Goal: Information Seeking & Learning: Check status

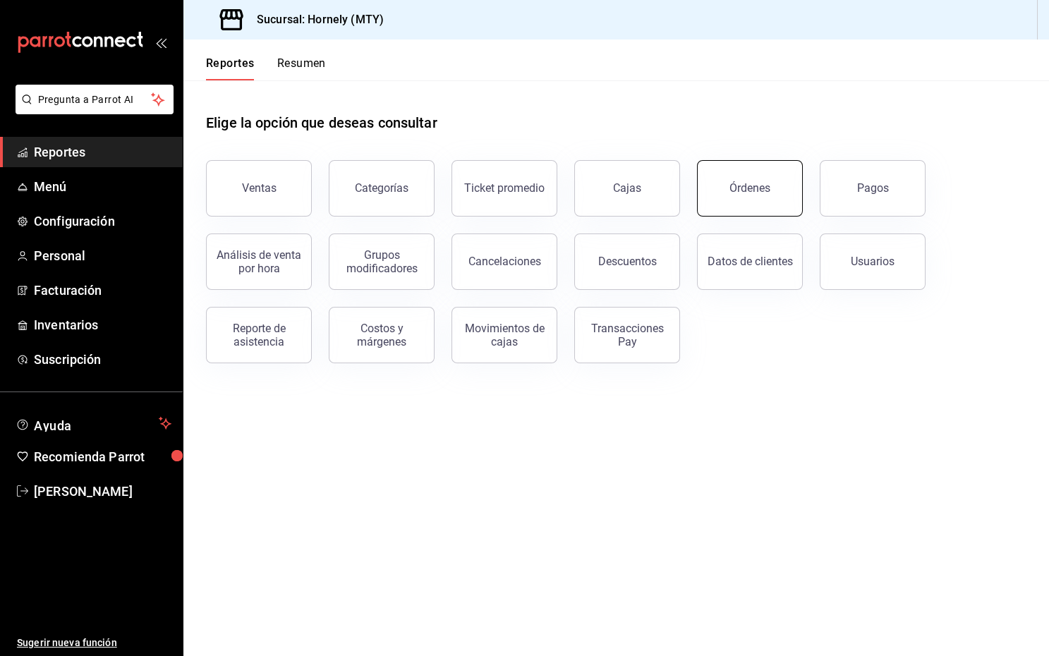
click at [726, 212] on button "Órdenes" at bounding box center [750, 188] width 106 height 56
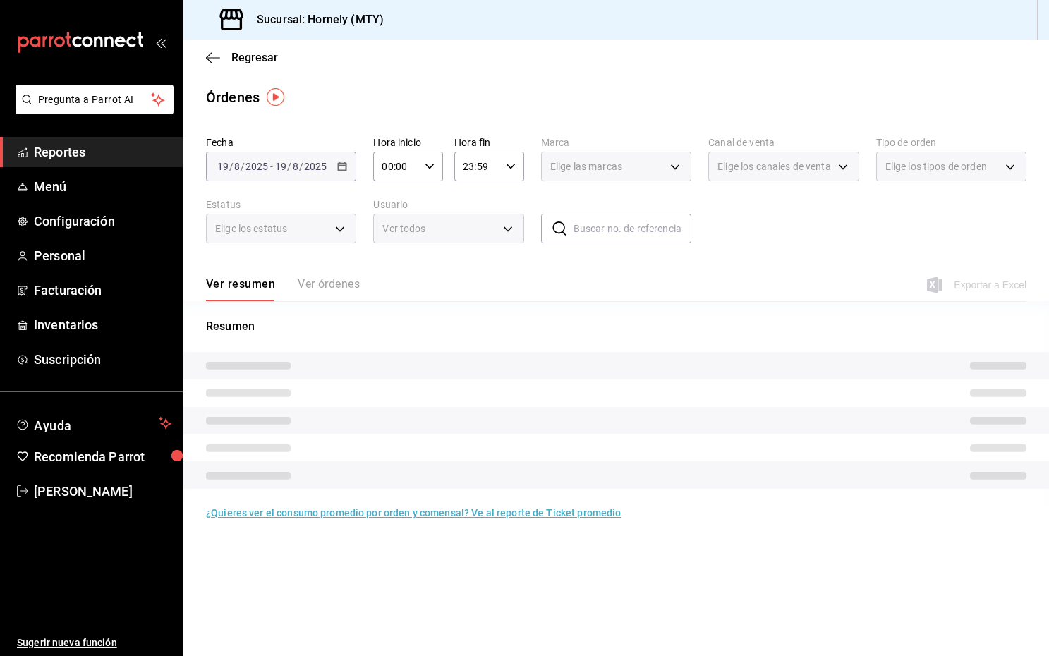
click at [294, 192] on div "Fecha [DATE] [DATE] - [DATE] [DATE] Hora inicio 00:00 Hora inicio Hora fin 23:5…" at bounding box center [616, 196] width 821 height 130
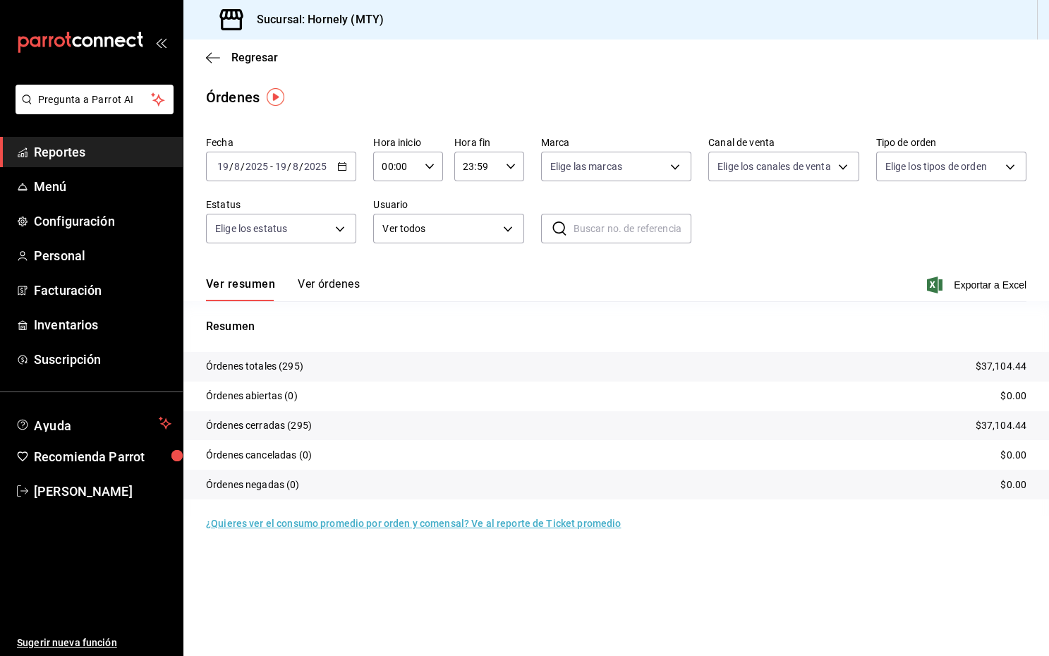
click at [321, 169] on input "2025" at bounding box center [315, 166] width 24 height 11
click at [253, 229] on li "Ayer" at bounding box center [273, 241] width 132 height 32
click at [332, 163] on div "[DATE] [DATE] - [DATE] [DATE]" at bounding box center [281, 167] width 150 height 30
click at [258, 372] on span "Rango de fechas" at bounding box center [272, 368] width 109 height 15
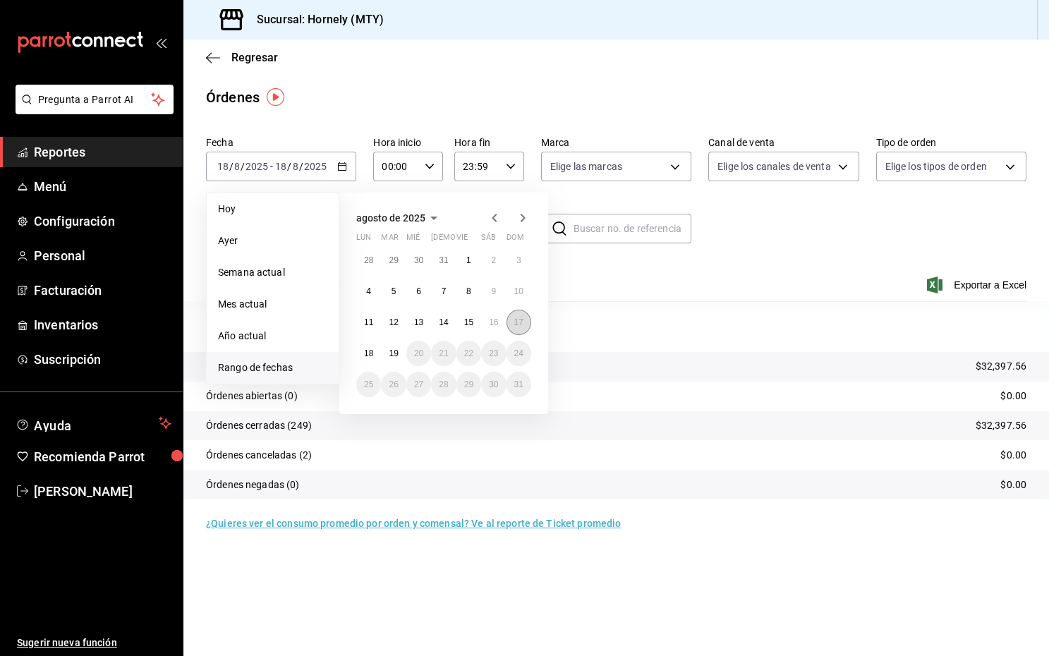
click at [514, 311] on button "17" at bounding box center [519, 322] width 25 height 25
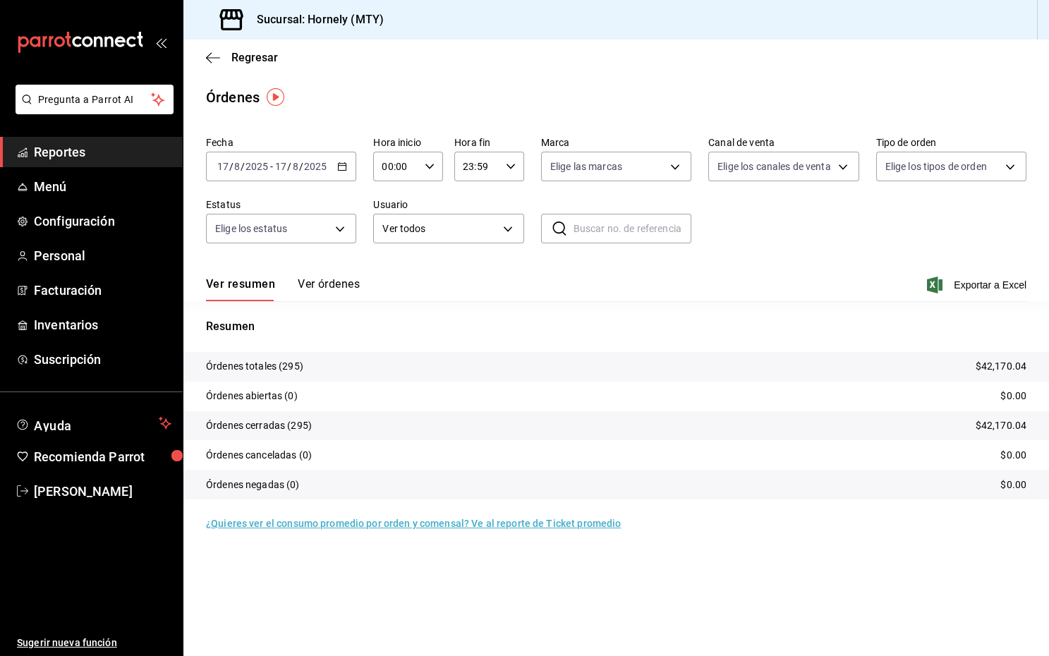
click at [346, 159] on div "[DATE] [DATE] - [DATE] [DATE]" at bounding box center [281, 167] width 150 height 30
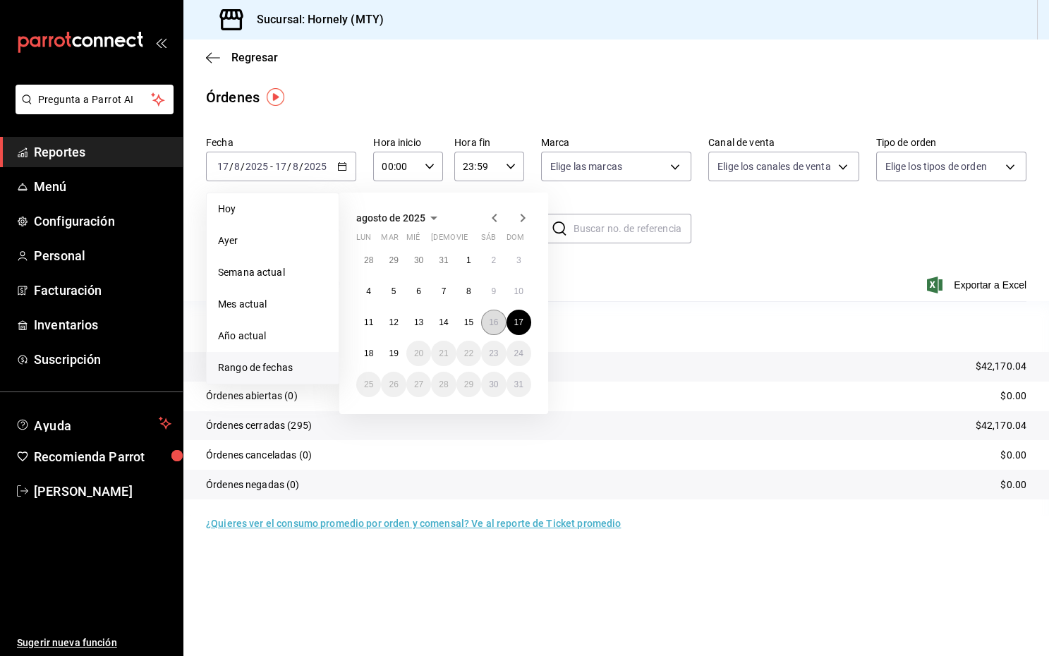
click at [502, 315] on button "16" at bounding box center [493, 322] width 25 height 25
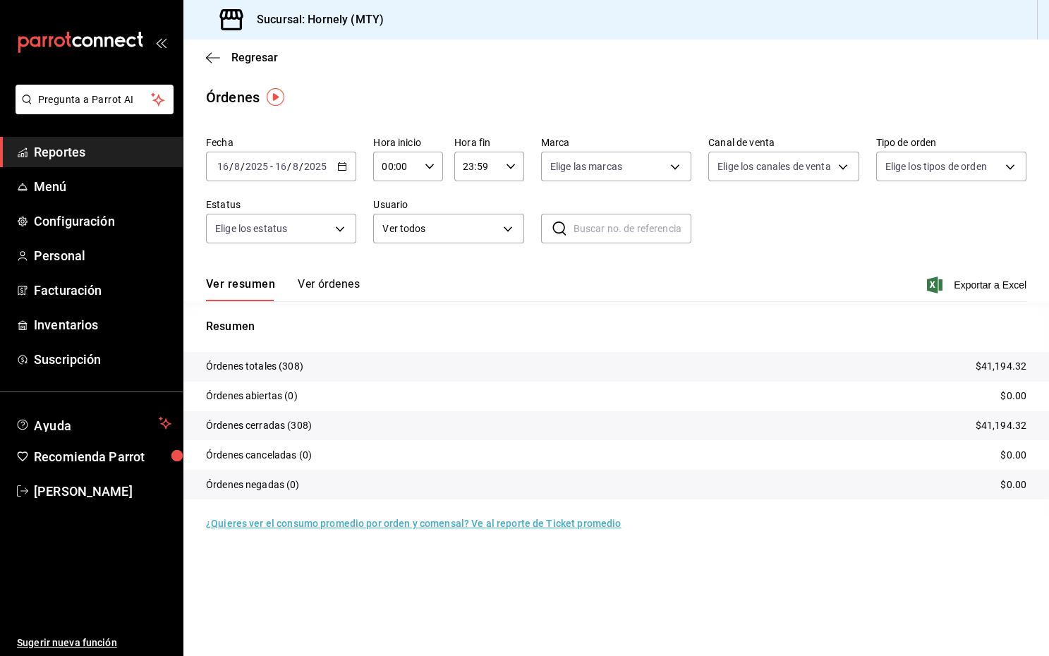
click at [512, 301] on div "Resumen Órdenes totales (308) $41,194.32 Órdenes abiertas (0) $0.00 Órdenes cer…" at bounding box center [616, 408] width 866 height 215
click at [351, 168] on div "[DATE] [DATE] - [DATE] [DATE]" at bounding box center [281, 167] width 150 height 30
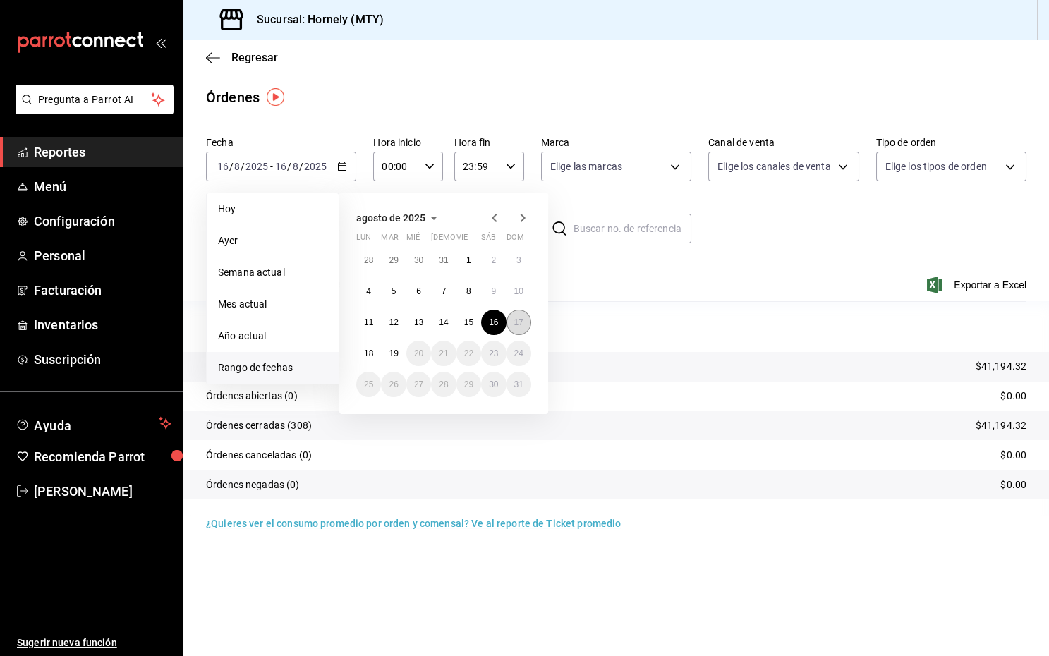
click at [517, 322] on abbr "17" at bounding box center [518, 322] width 9 height 10
click at [597, 301] on div "Resumen Órdenes totales (308) $41,194.32 Órdenes abiertas (0) $0.00 Órdenes cer…" at bounding box center [616, 408] width 866 height 215
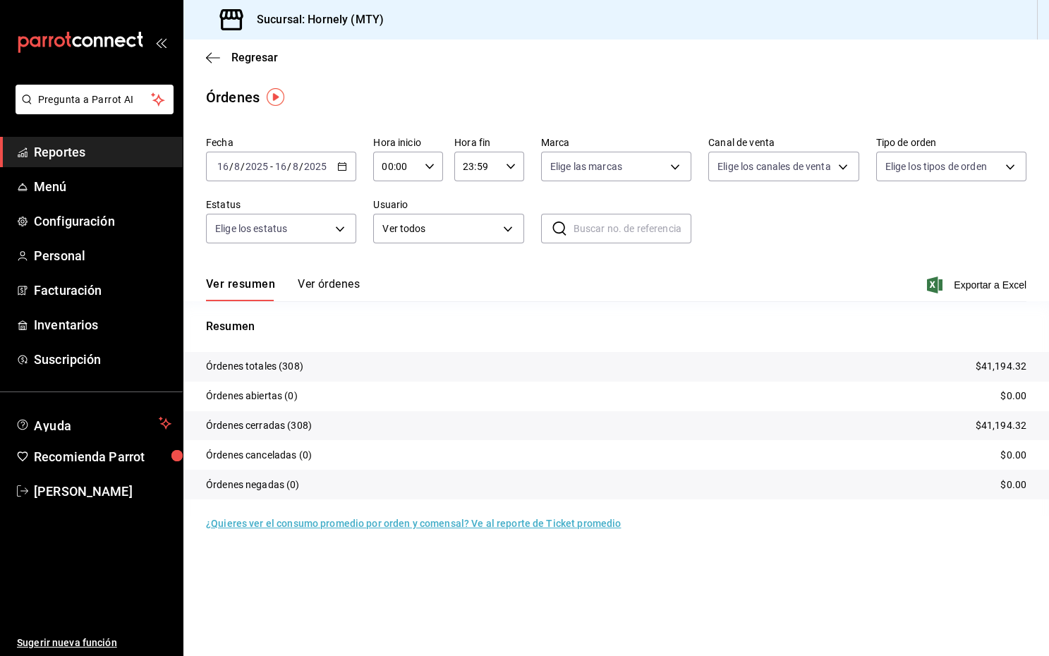
click at [244, 283] on button "Ver resumen" at bounding box center [240, 289] width 69 height 24
click at [336, 168] on div "[DATE] [DATE] - [DATE] [DATE]" at bounding box center [281, 167] width 150 height 30
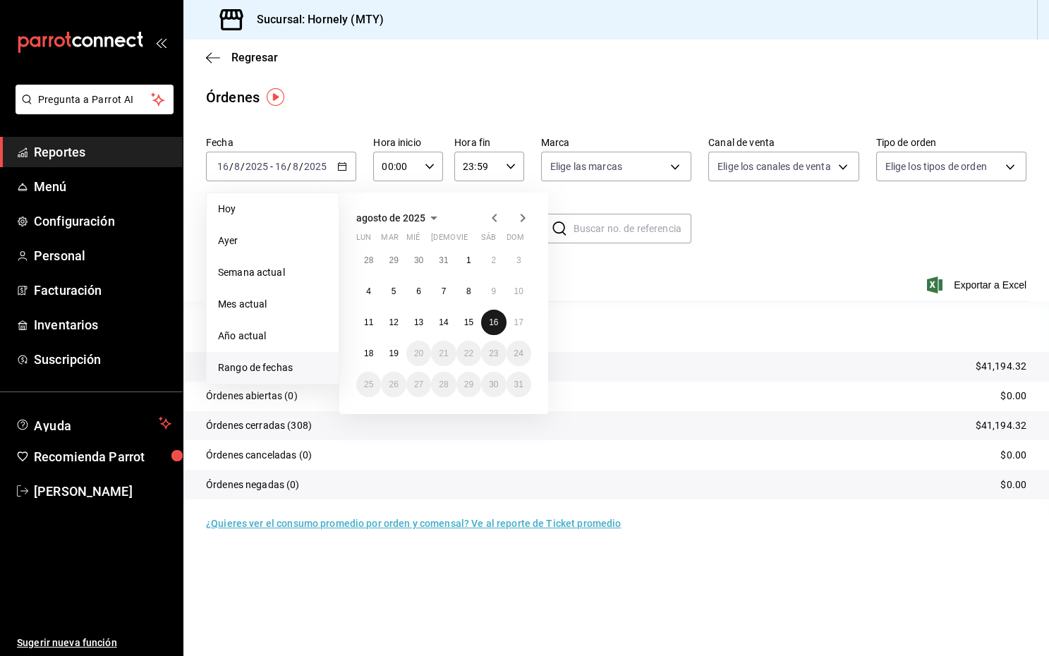
click at [490, 320] on abbr "16" at bounding box center [493, 322] width 9 height 10
click at [513, 319] on button "17" at bounding box center [519, 322] width 25 height 25
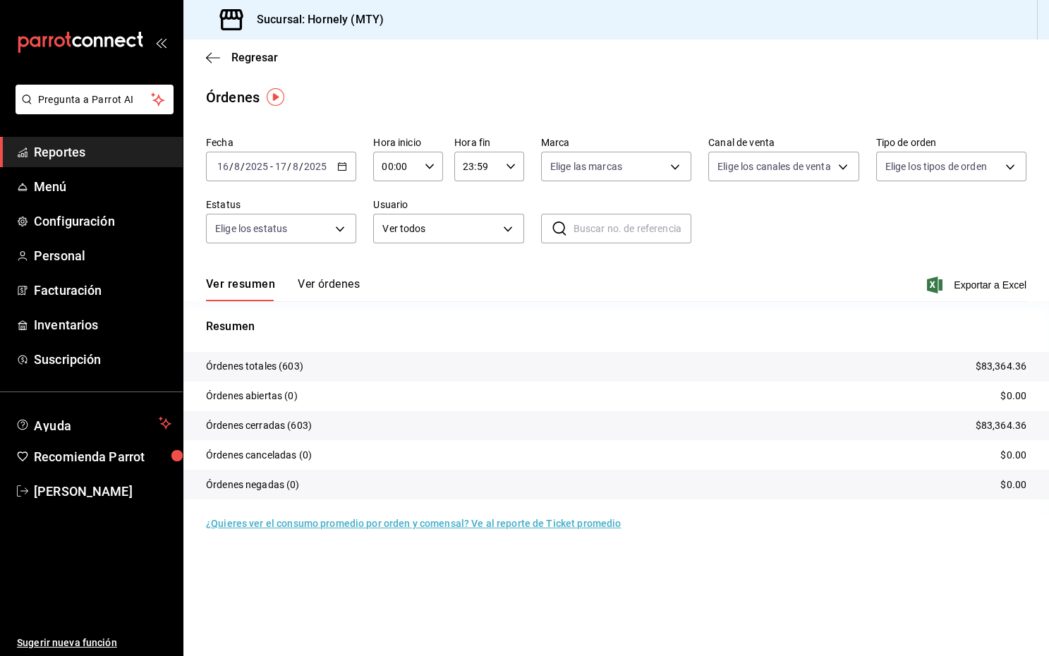
click at [349, 173] on div "[DATE] [DATE] - [DATE] [DATE]" at bounding box center [281, 167] width 150 height 30
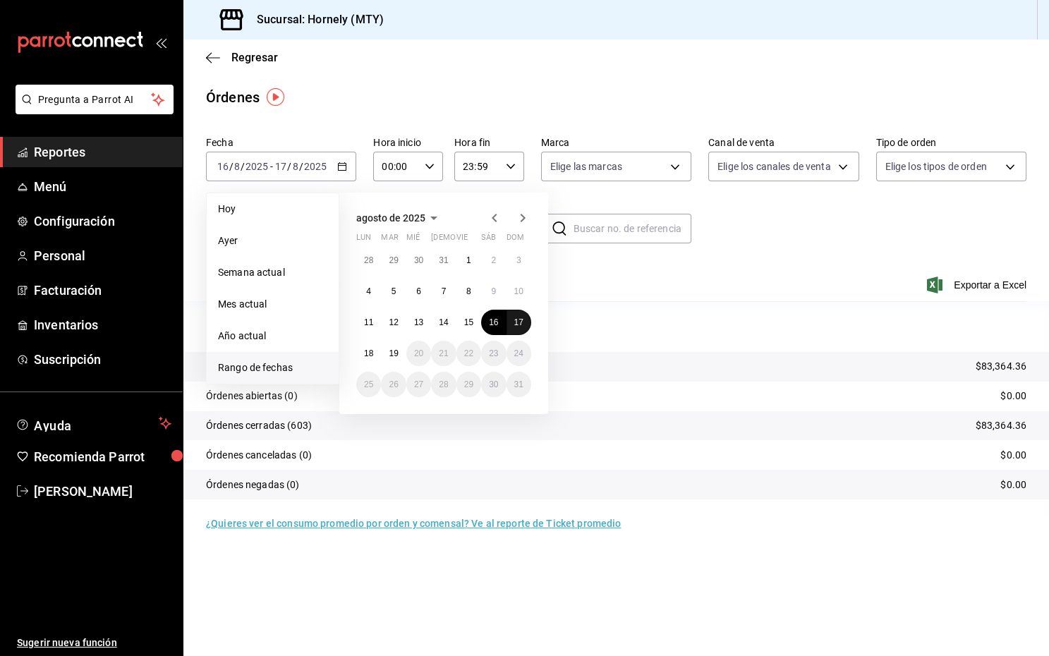
click at [521, 313] on button "17" at bounding box center [519, 322] width 25 height 25
click at [671, 308] on div "Resumen Órdenes totales (603) $83,364.36 Órdenes abiertas (0) $0.00 Órdenes cer…" at bounding box center [616, 408] width 866 height 215
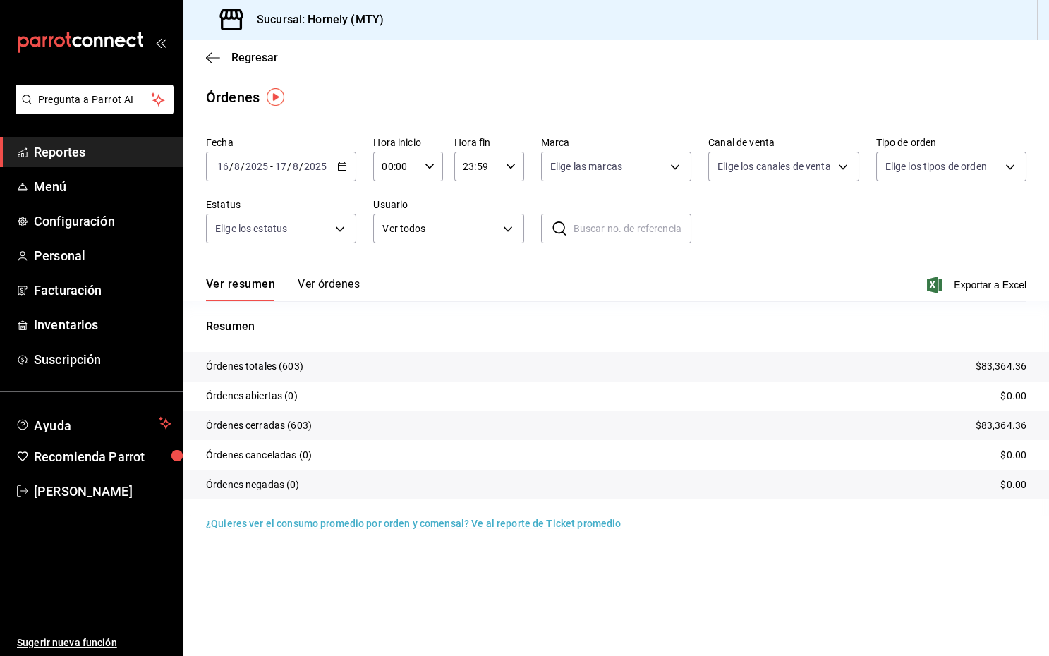
click at [342, 166] on icon "button" at bounding box center [342, 167] width 10 height 10
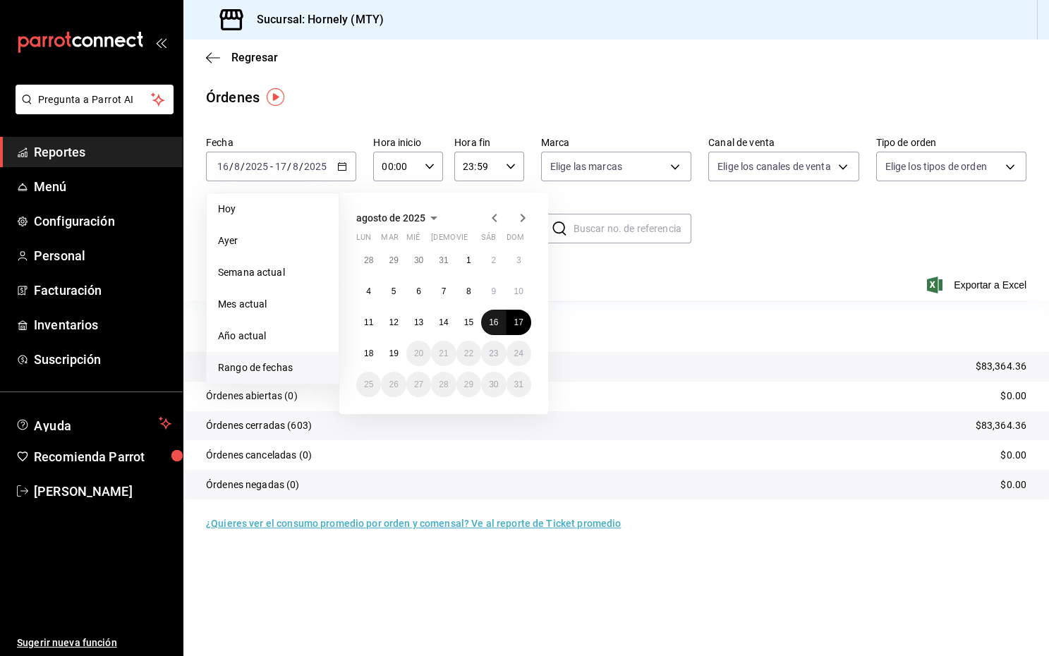
click at [496, 319] on abbr "16" at bounding box center [493, 322] width 9 height 10
click at [490, 324] on abbr "16" at bounding box center [493, 322] width 9 height 10
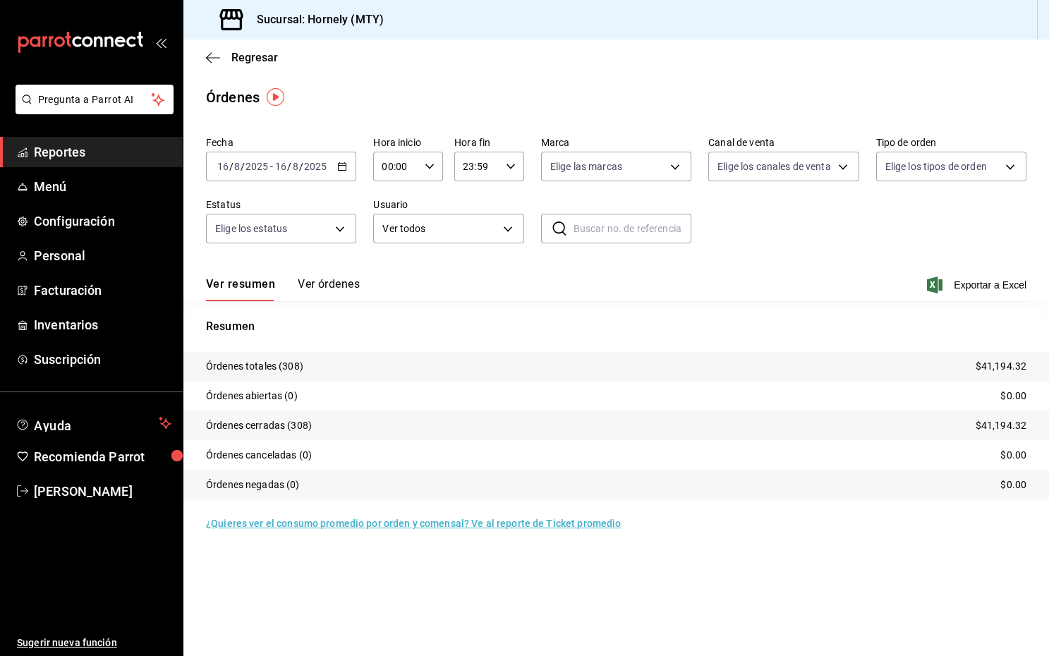
click at [343, 166] on icon "button" at bounding box center [342, 167] width 10 height 10
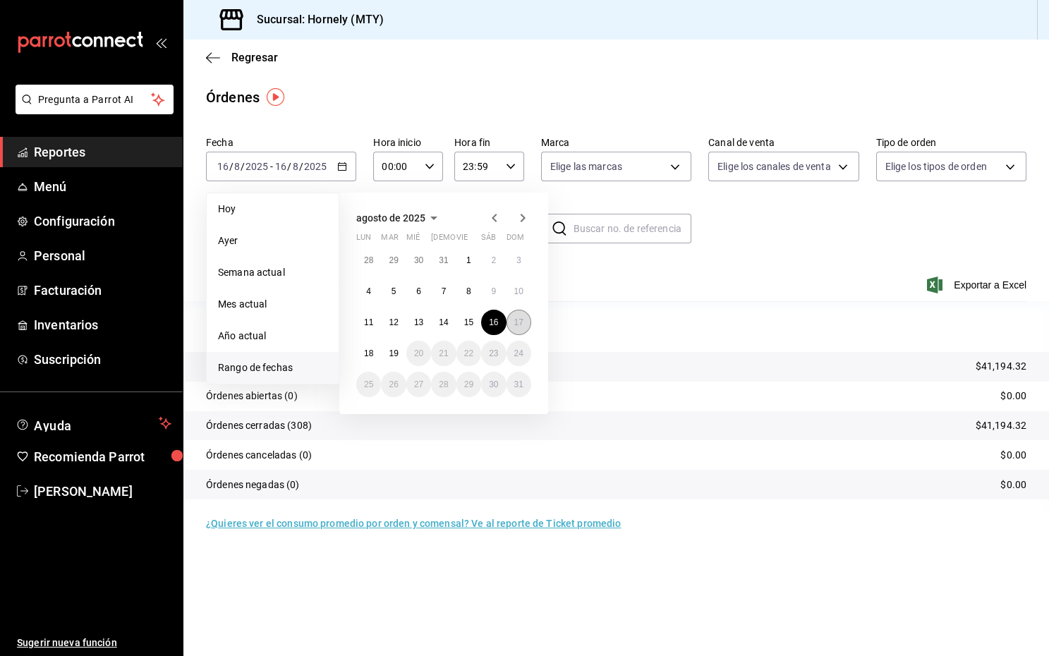
click at [524, 325] on button "17" at bounding box center [519, 322] width 25 height 25
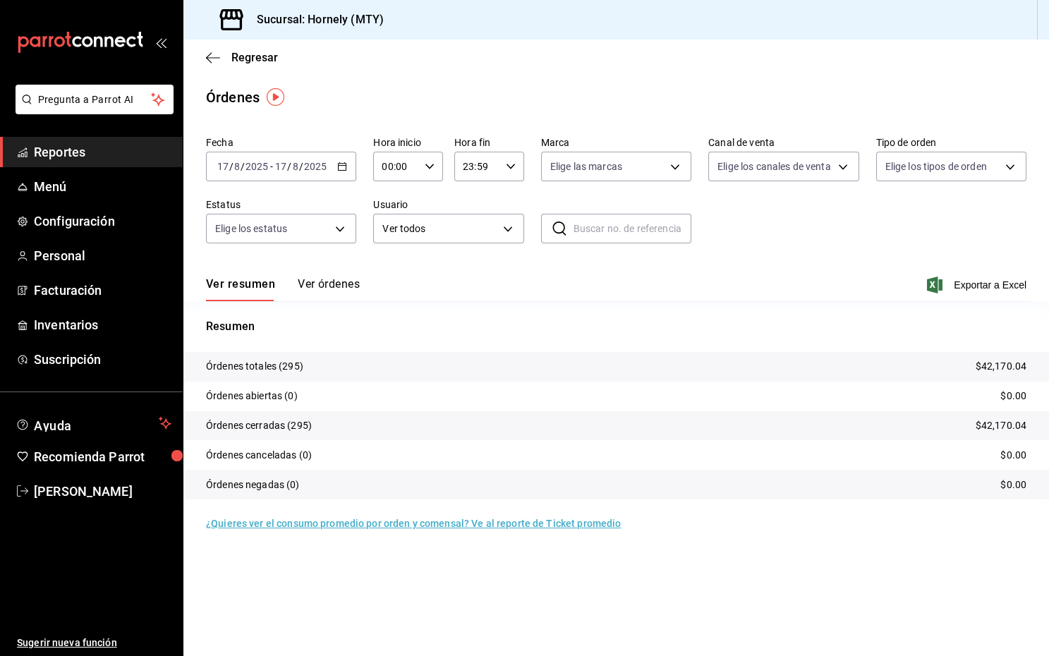
click at [344, 164] on icon "button" at bounding box center [342, 167] width 10 height 10
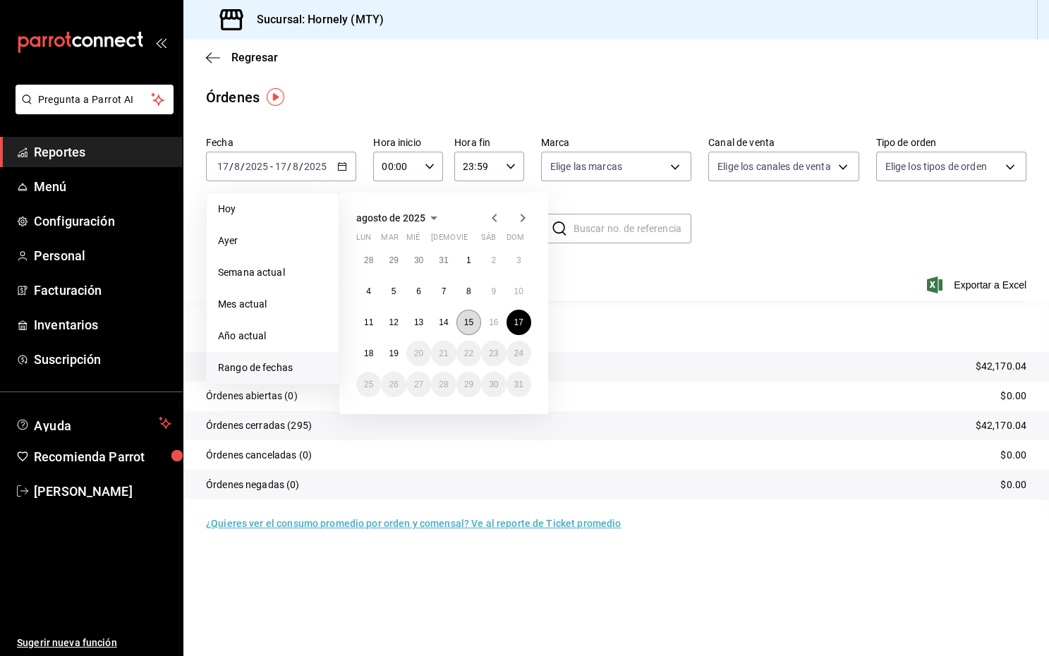
click at [467, 322] on abbr "15" at bounding box center [468, 322] width 9 height 10
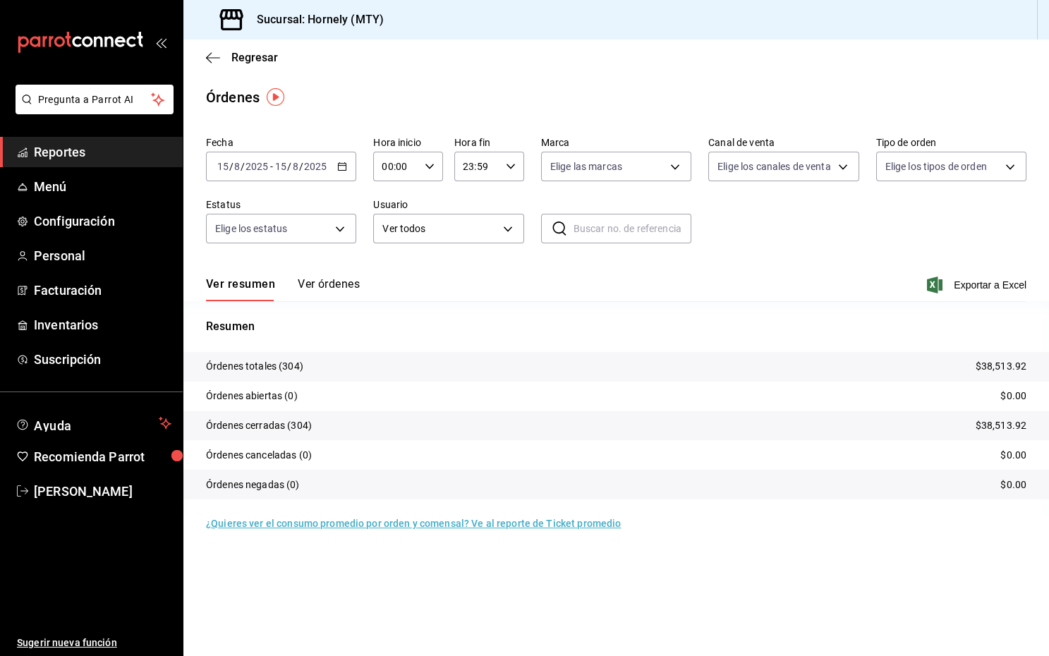
click at [343, 162] on icon "button" at bounding box center [342, 167] width 10 height 10
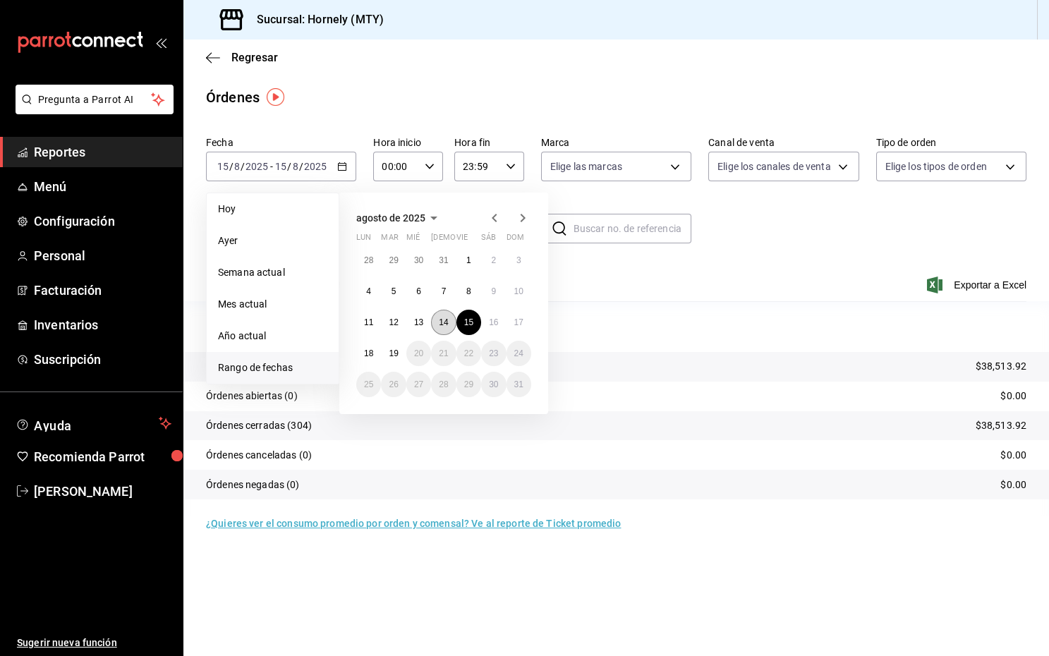
click at [440, 319] on abbr "14" at bounding box center [443, 322] width 9 height 10
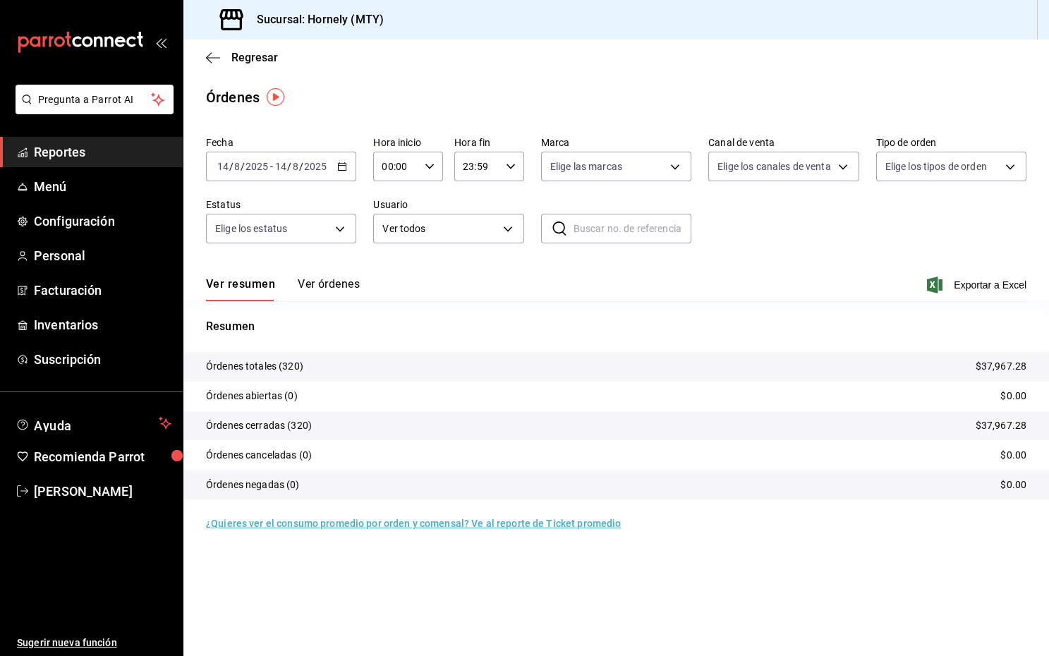
click at [346, 166] on \(Stroke\) "button" at bounding box center [342, 167] width 8 height 8
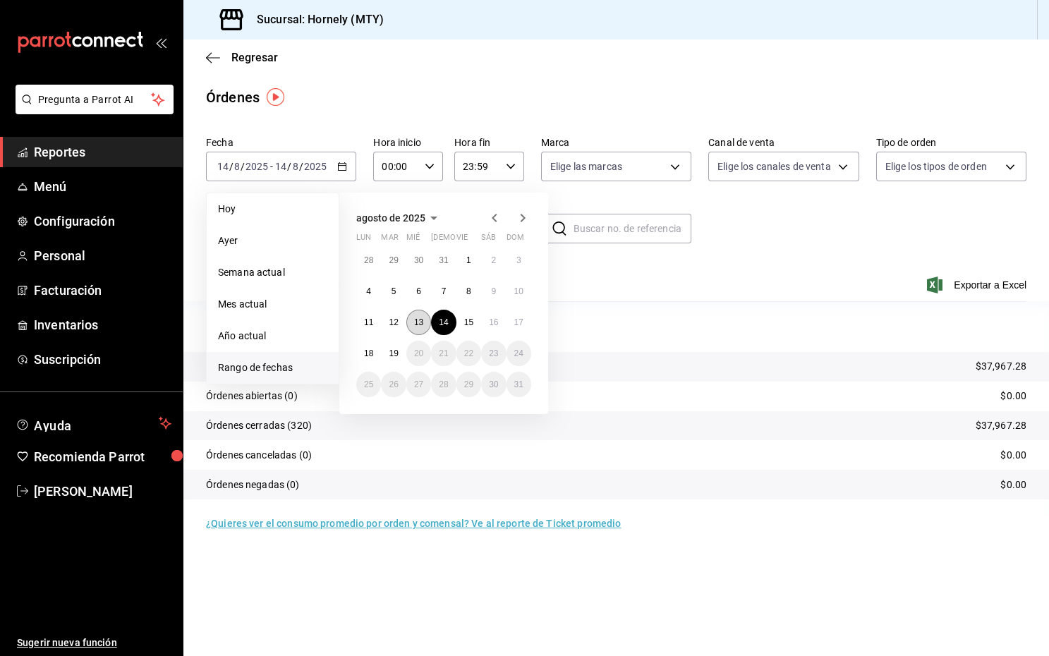
click at [417, 322] on abbr "13" at bounding box center [418, 322] width 9 height 10
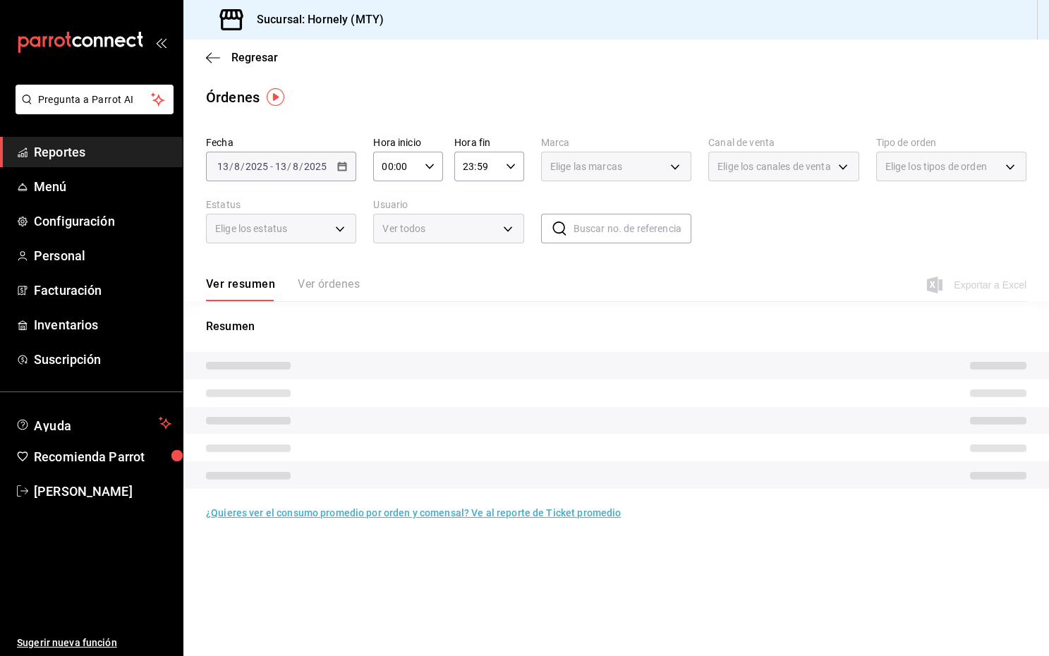
click at [417, 322] on p "Resumen" at bounding box center [616, 326] width 821 height 17
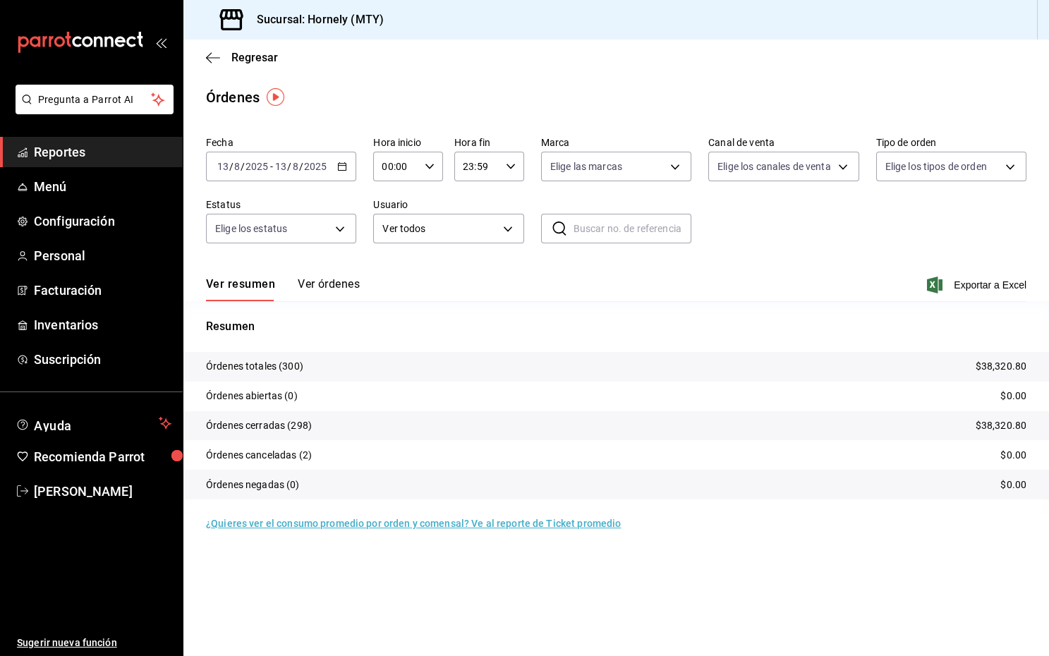
click at [346, 167] on icon "button" at bounding box center [342, 167] width 10 height 10
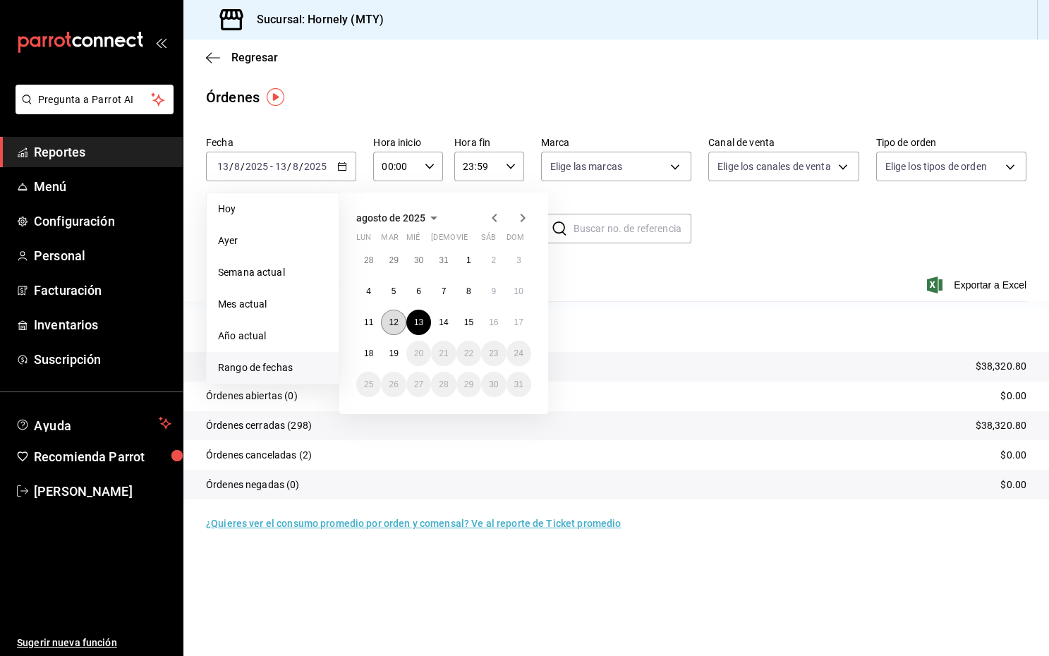
click at [395, 327] on button "12" at bounding box center [393, 322] width 25 height 25
click at [395, 327] on p "Resumen" at bounding box center [616, 326] width 821 height 17
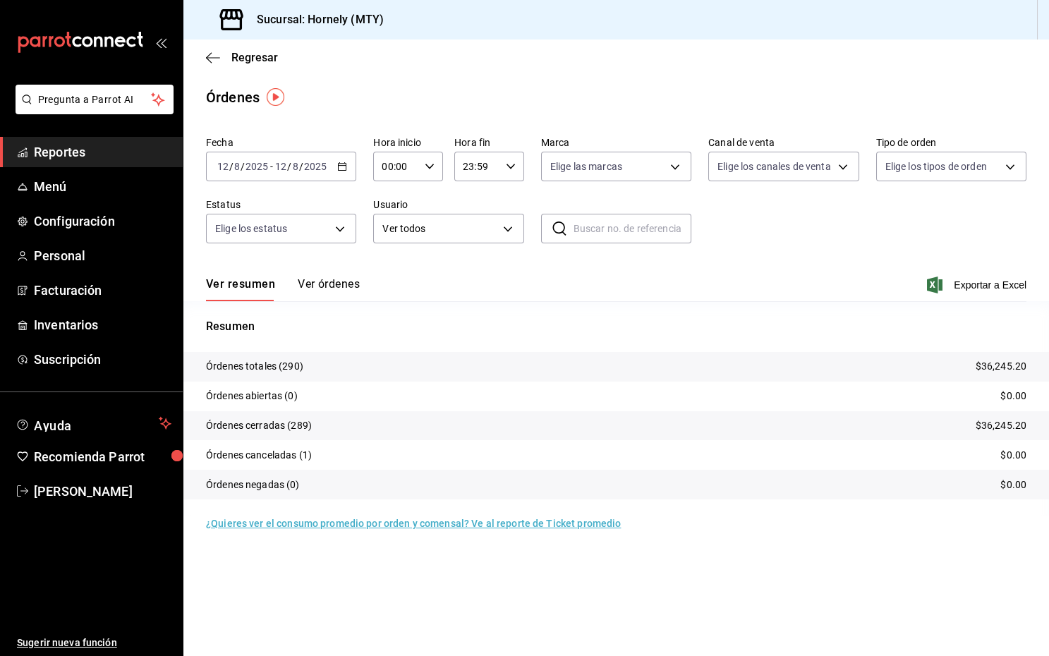
click at [341, 165] on icon "button" at bounding box center [342, 167] width 10 height 10
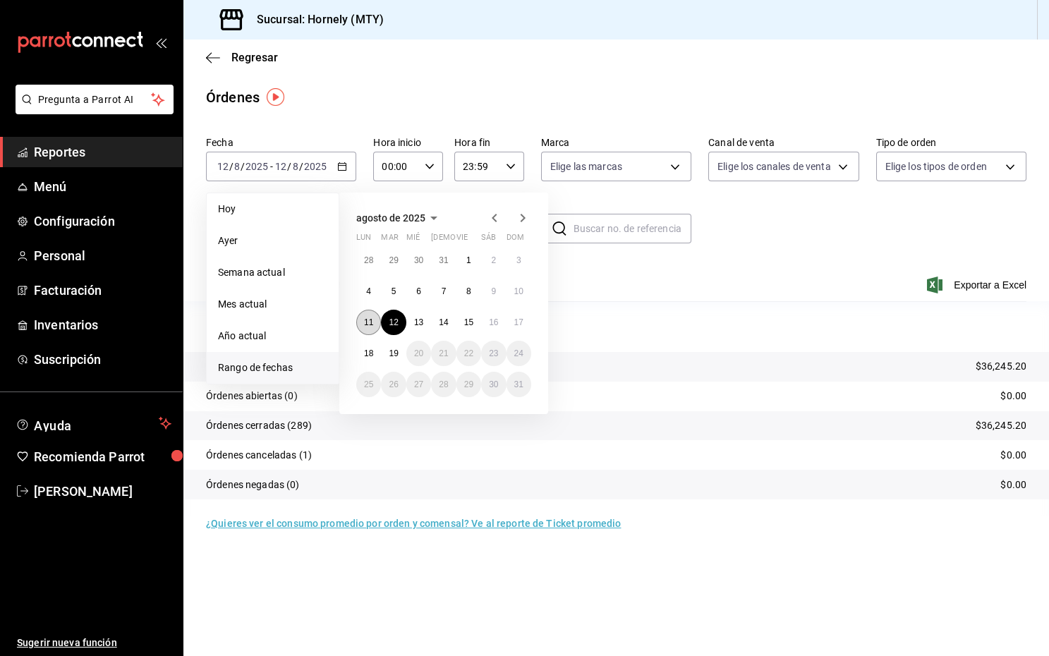
click at [368, 323] on abbr "11" at bounding box center [368, 322] width 9 height 10
click at [368, 323] on p "Resumen" at bounding box center [616, 326] width 821 height 17
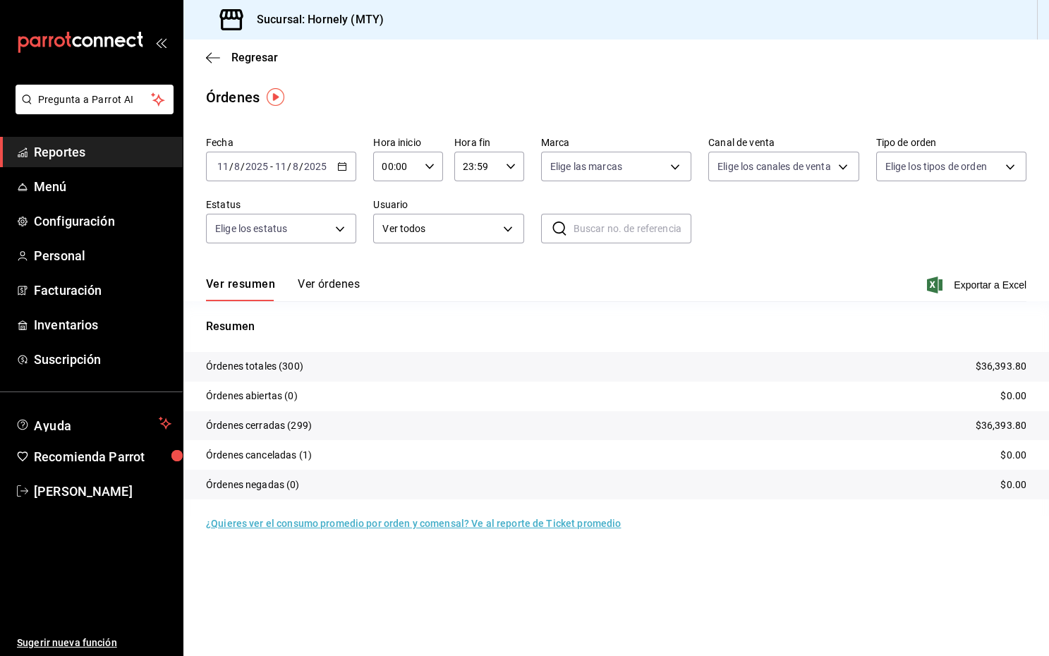
click at [339, 165] on icon "button" at bounding box center [342, 167] width 10 height 10
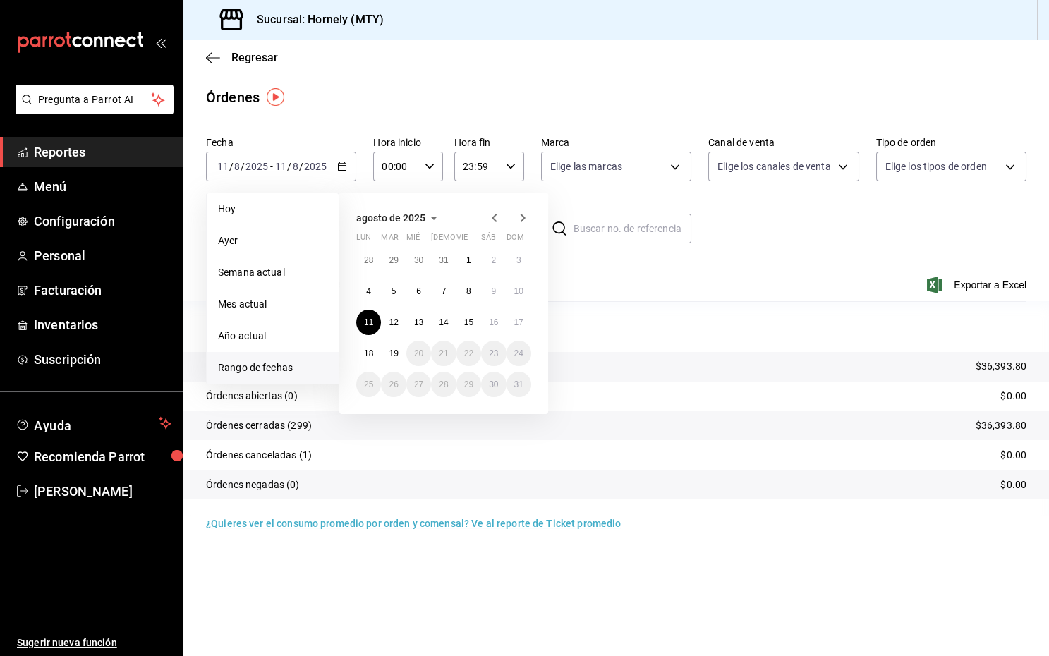
click at [690, 286] on div "Ver resumen Ver órdenes Exportar a Excel" at bounding box center [616, 280] width 821 height 41
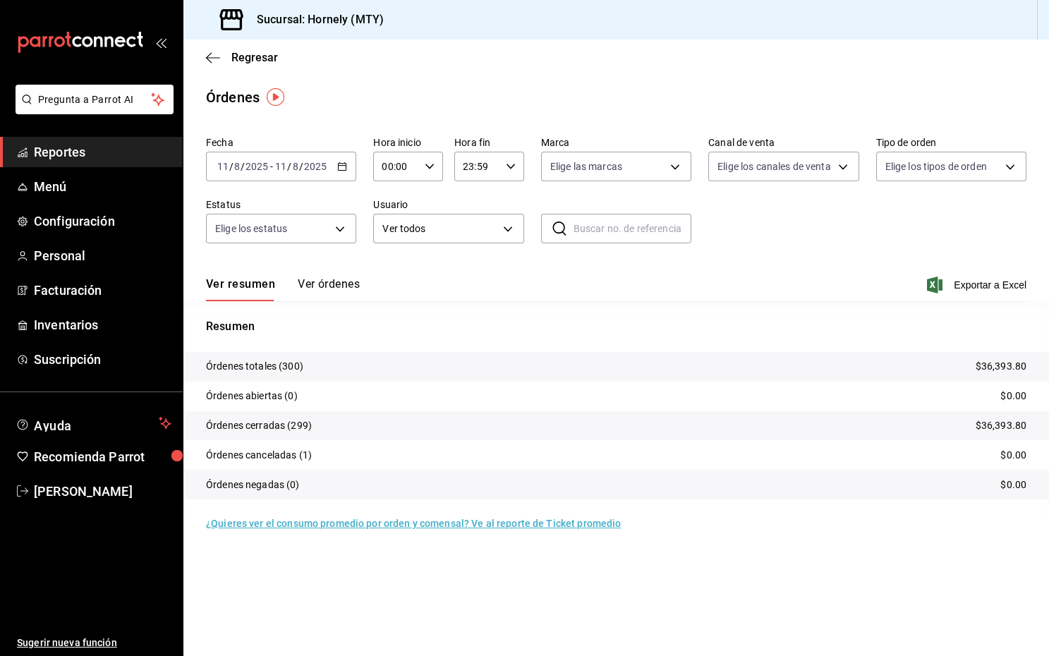
click at [107, 147] on span "Reportes" at bounding box center [103, 152] width 138 height 19
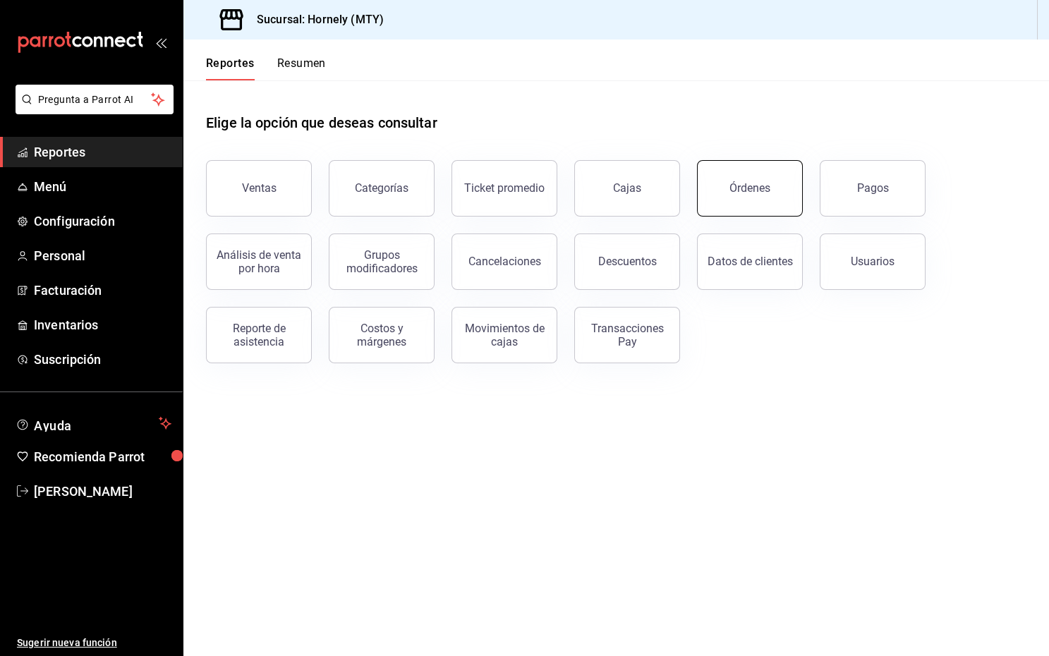
click at [776, 172] on button "Órdenes" at bounding box center [750, 188] width 106 height 56
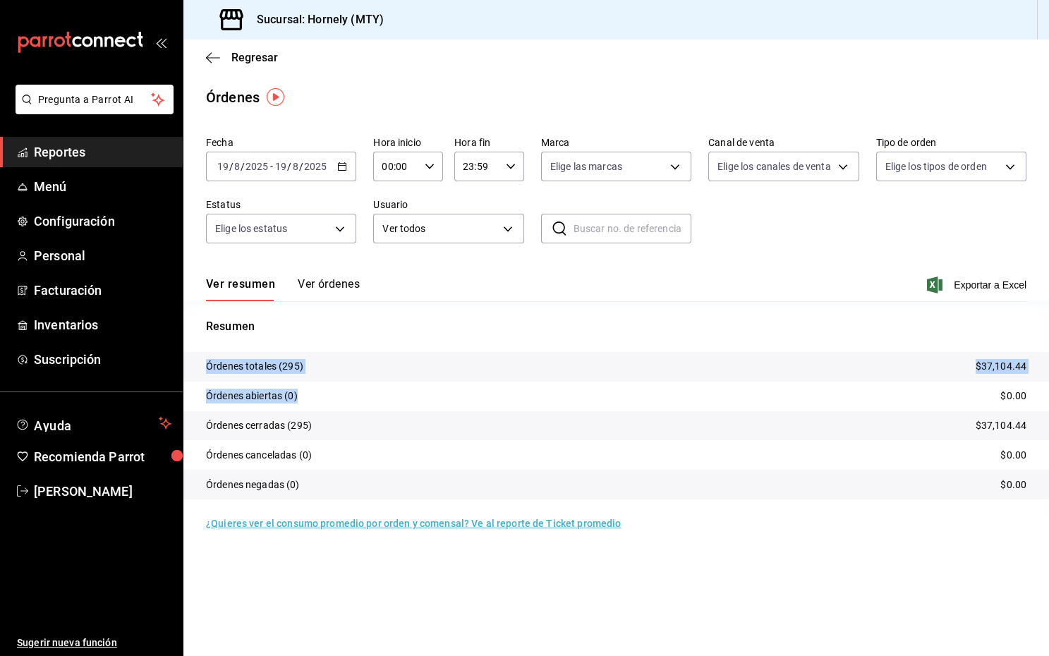
drag, startPoint x: 401, startPoint y: 406, endPoint x: 193, endPoint y: 343, distance: 217.6
click at [198, 341] on div "Resumen Órdenes totales (295) $37,104.44 Órdenes abiertas (0) $0.00 Órdenes cer…" at bounding box center [616, 417] width 866 height 198
click at [87, 155] on span "Reportes" at bounding box center [103, 152] width 138 height 19
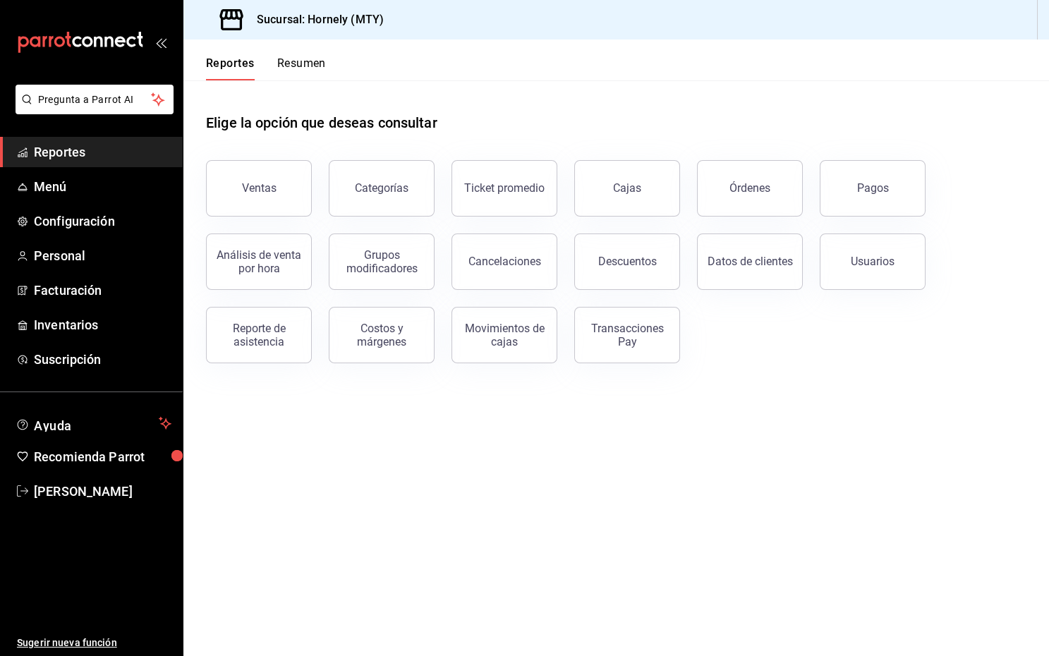
click at [569, 460] on main "Elige la opción que deseas consultar Ventas Categorías Ticket promedio Cajas Ór…" at bounding box center [616, 368] width 866 height 576
click at [743, 418] on main "Elige la opción que deseas consultar Ventas Categorías Ticket promedio Cajas Ór…" at bounding box center [616, 368] width 866 height 576
click at [279, 267] on div "Análisis de venta por hora" at bounding box center [258, 261] width 87 height 27
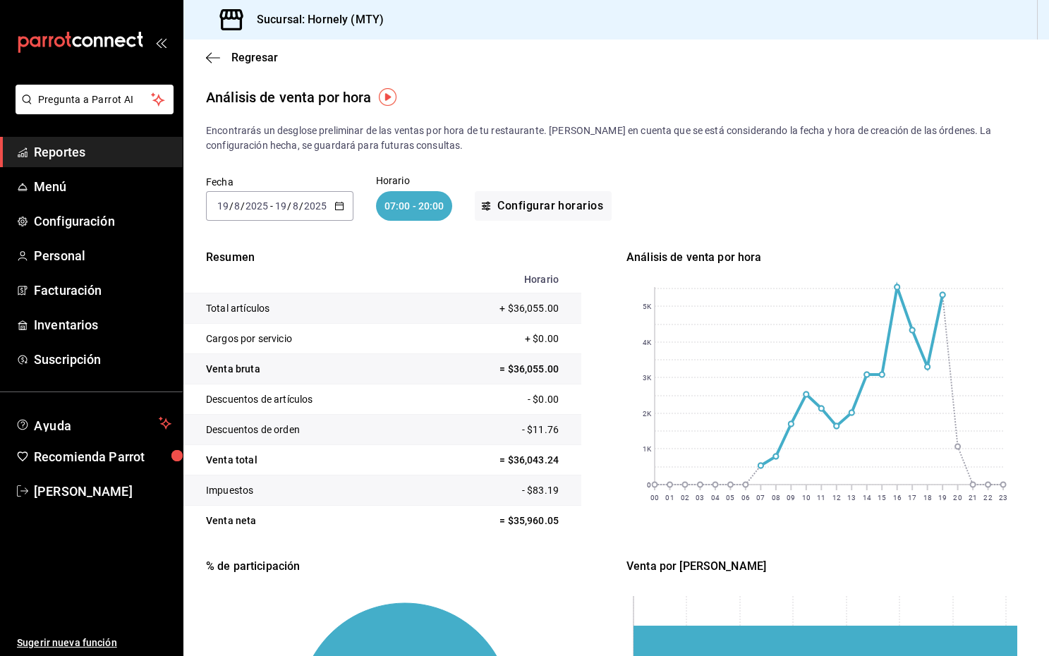
click at [686, 164] on div "Fecha [DATE] [DATE] - [DATE] [DATE] Horario 07:00 - 20:00 Configurar horarios" at bounding box center [616, 198] width 821 height 90
click at [341, 205] on \(Stroke\) "button" at bounding box center [339, 206] width 8 height 8
click at [260, 315] on span "Semana actual" at bounding box center [272, 312] width 109 height 15
click at [893, 289] on rect at bounding box center [829, 386] width 349 height 198
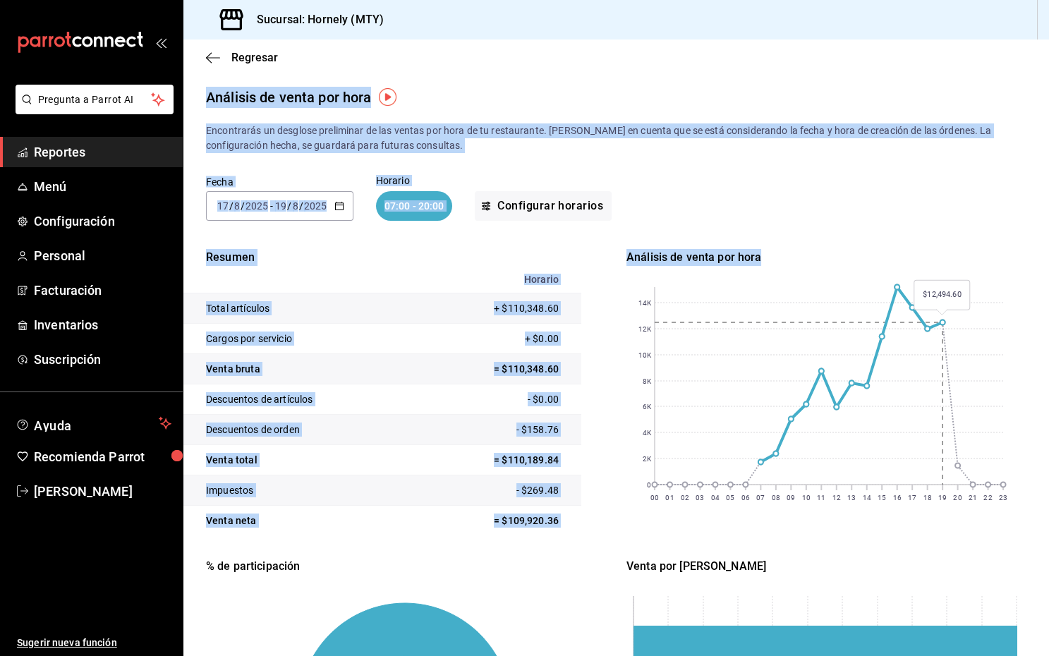
drag, startPoint x: 968, startPoint y: 310, endPoint x: 974, endPoint y: -23, distance: 333.1
click at [974, 0] on html "Pregunta a Parrot AI Reportes Menú Configuración Personal Facturación Inventari…" at bounding box center [524, 328] width 1049 height 656
